Goal: Information Seeking & Learning: Learn about a topic

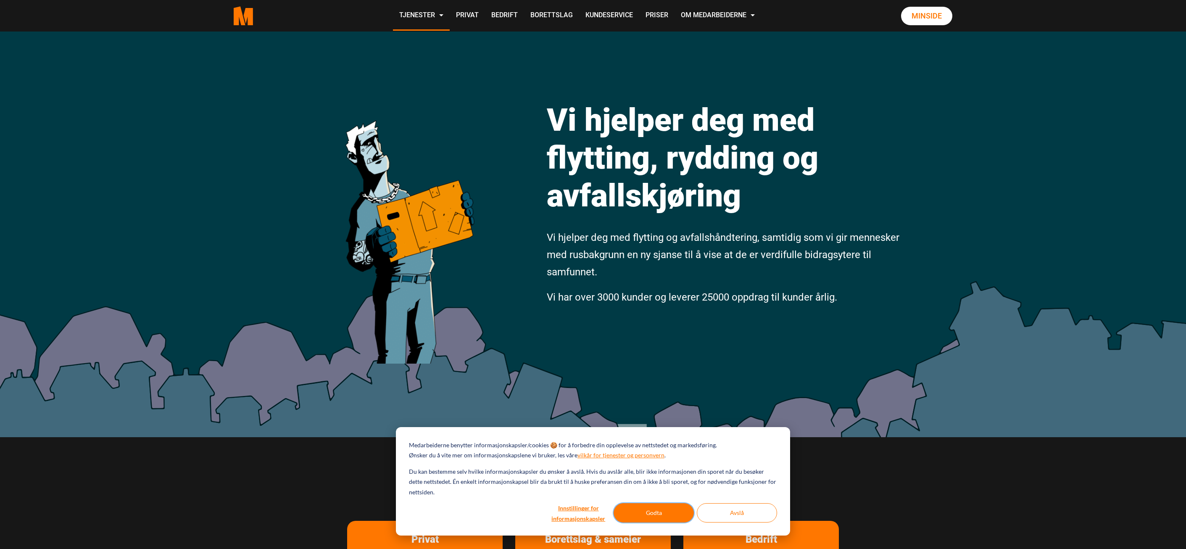
click at [662, 515] on button "Godta" at bounding box center [653, 512] width 80 height 19
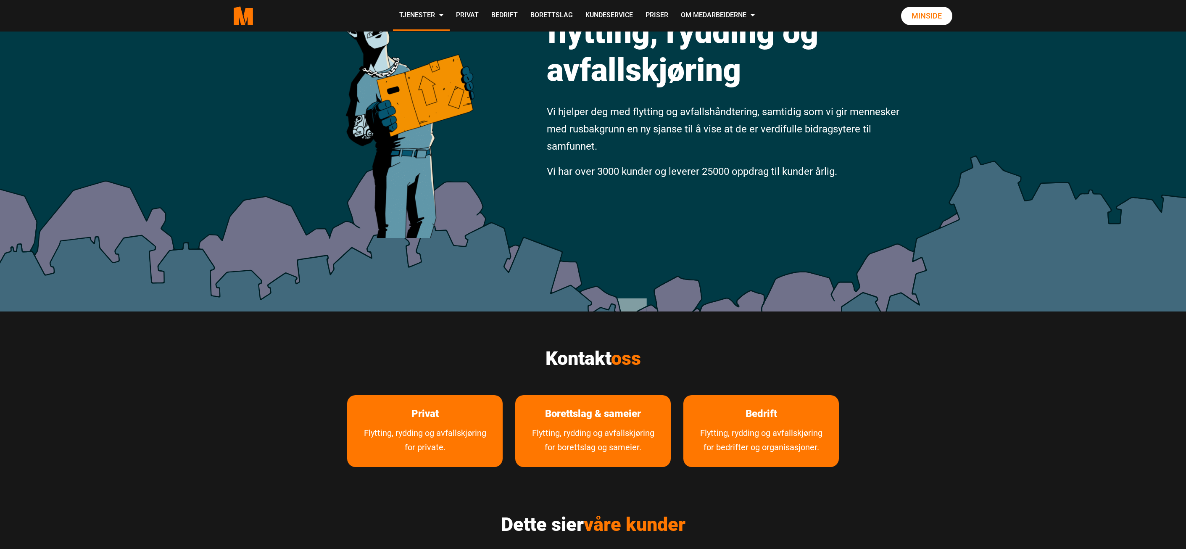
scroll to position [126, 0]
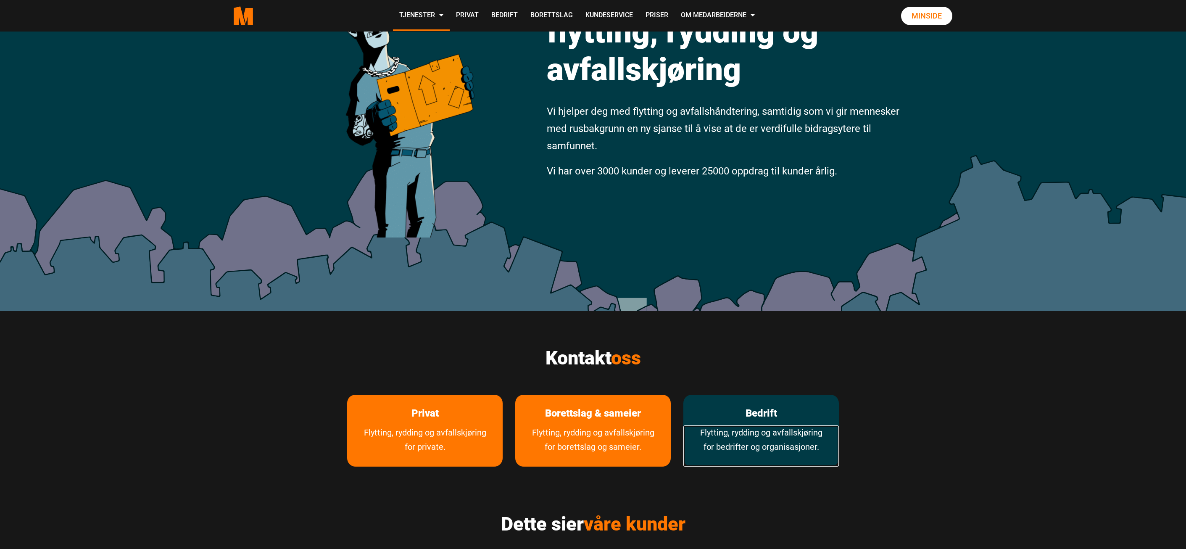
click at [765, 426] on link "Flytting, rydding og avfallskjøring for bedrifter og organisasjoner." at bounding box center [760, 445] width 155 height 41
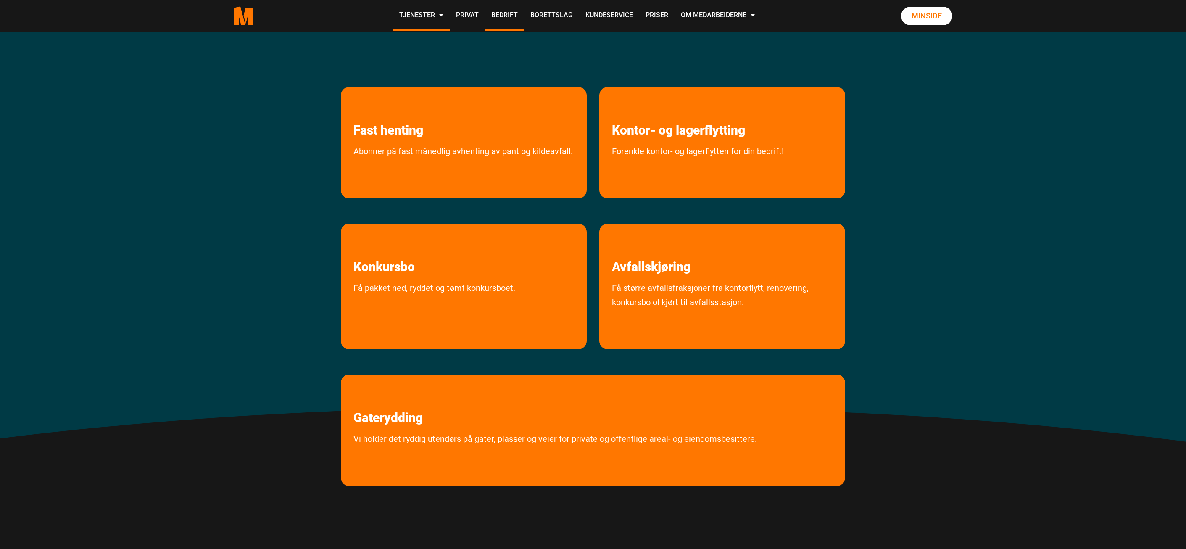
scroll to position [252, 0]
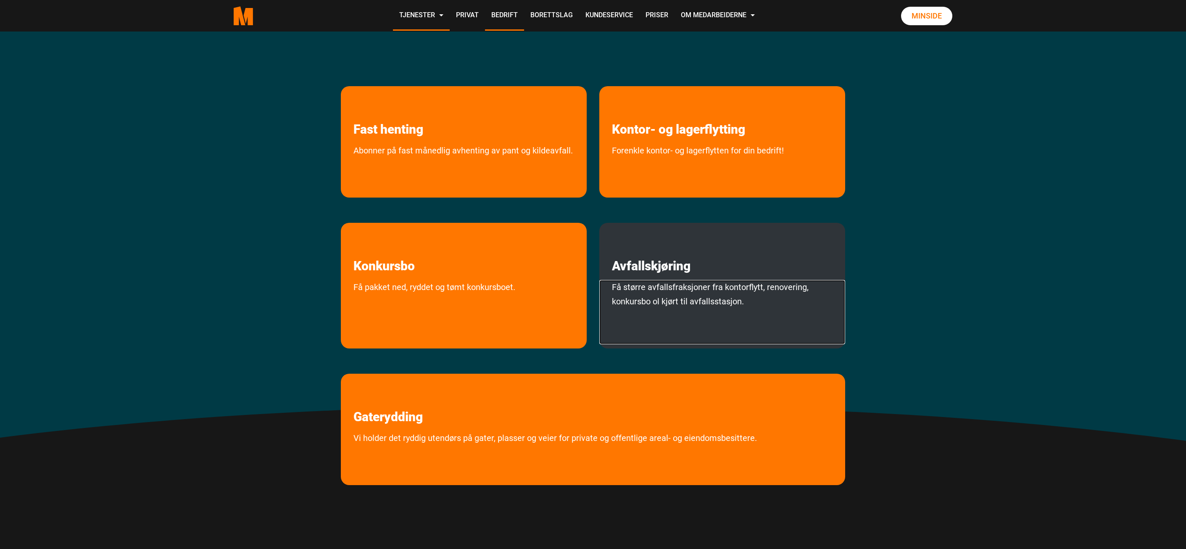
click at [694, 287] on link "Få større avfallsfraksjoner fra kontorflytt, renovering, konkursbo ol kjørt til…" at bounding box center [722, 312] width 246 height 64
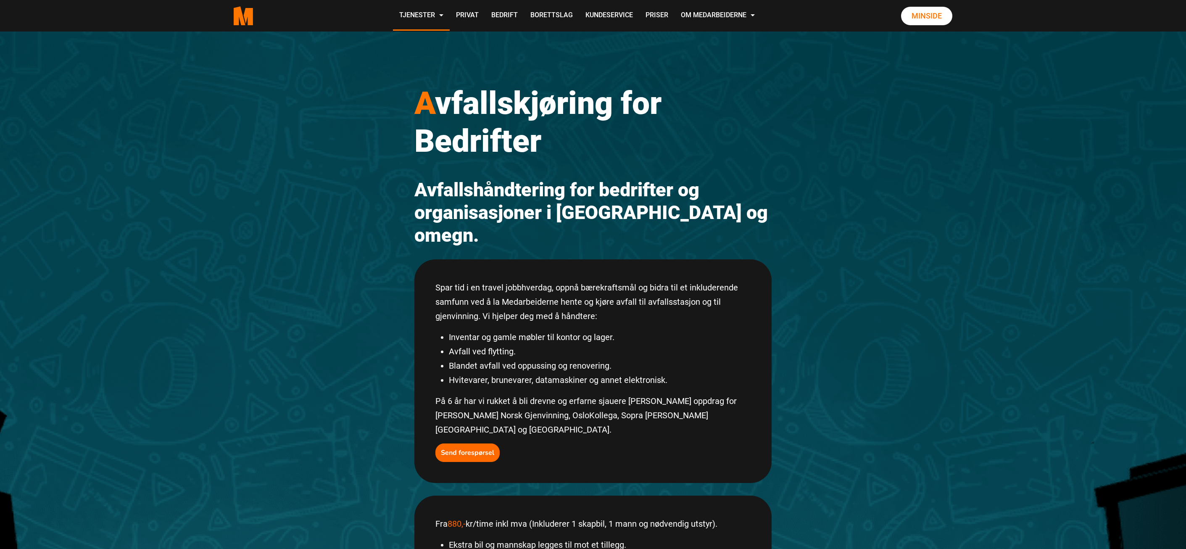
scroll to position [42, 0]
